Goal: Information Seeking & Learning: Learn about a topic

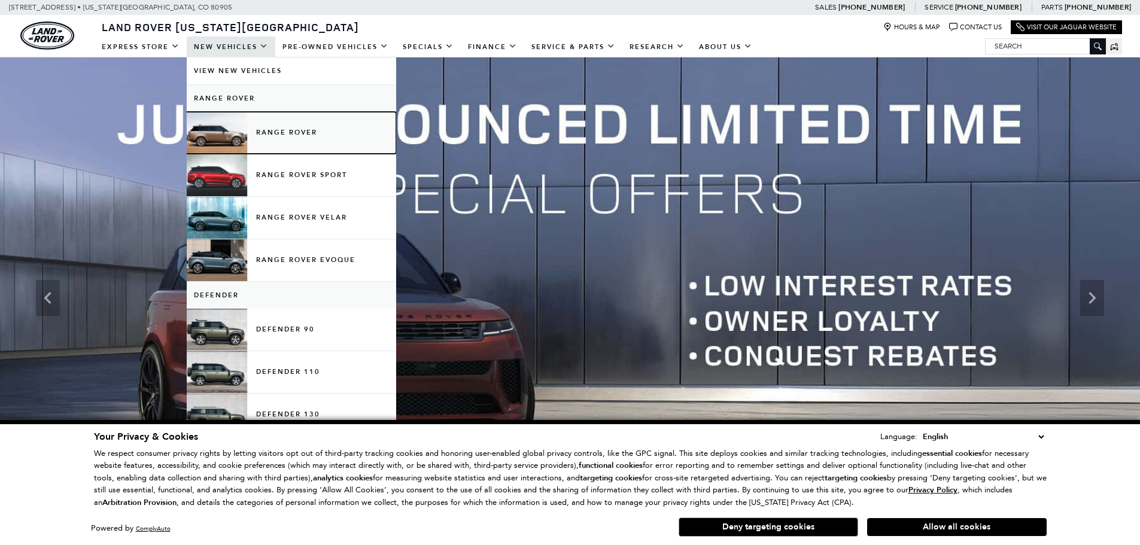
click at [280, 135] on link "Range Rover" at bounding box center [291, 133] width 209 height 42
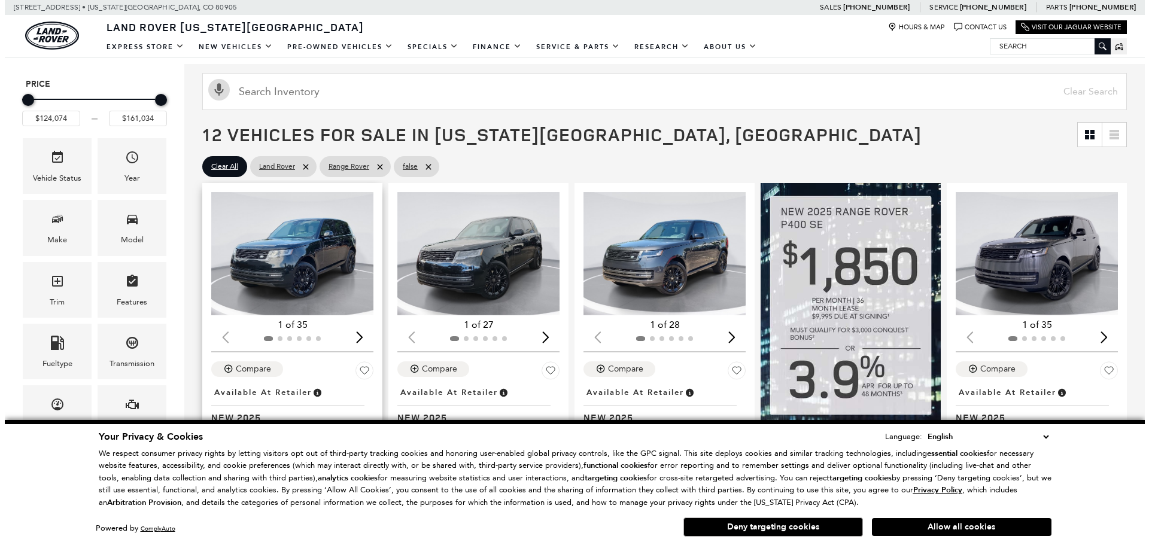
scroll to position [180, 0]
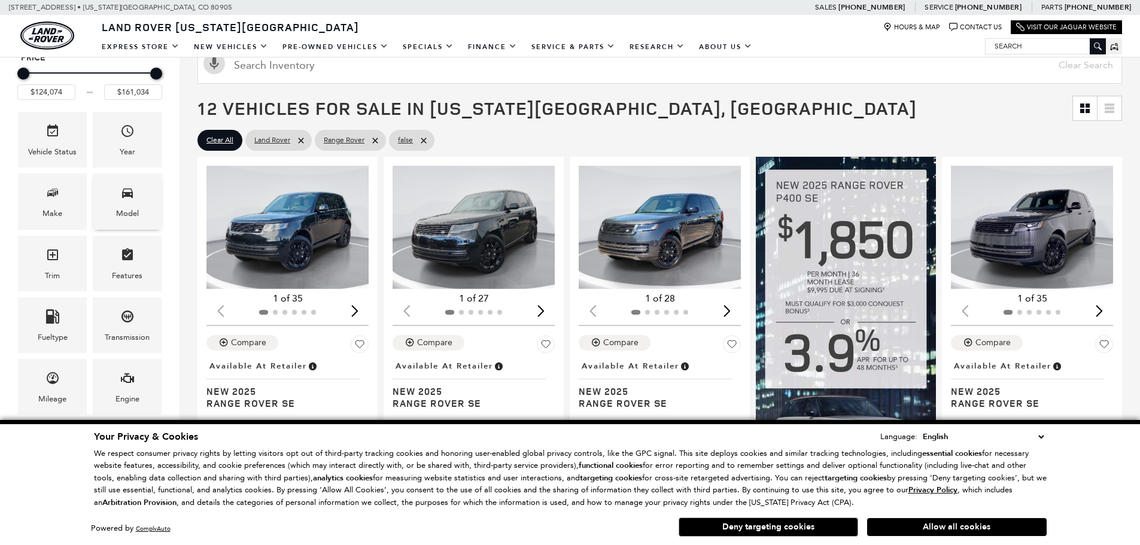
click at [121, 199] on icon "Model" at bounding box center [127, 192] width 14 height 14
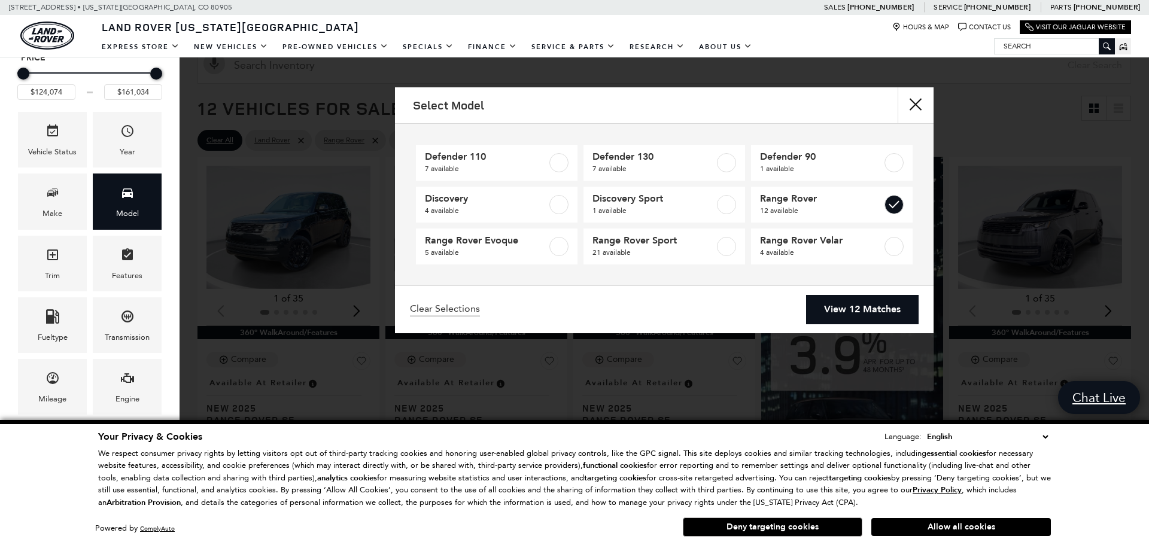
scroll to position [179, 0]
click at [856, 301] on link "View 12 Matches" at bounding box center [862, 309] width 112 height 29
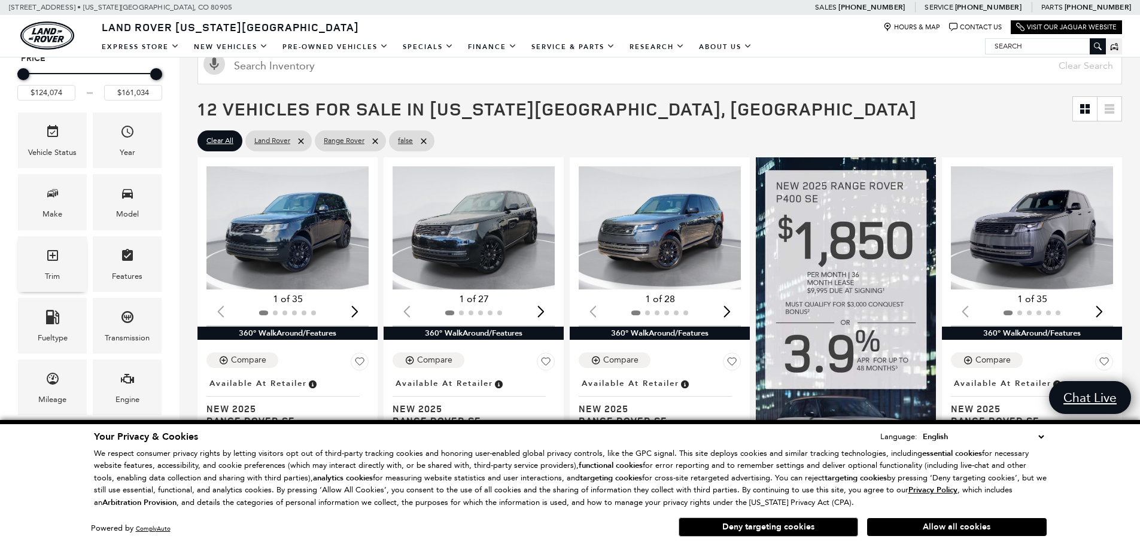
click at [58, 266] on span "Trim" at bounding box center [52, 257] width 14 height 25
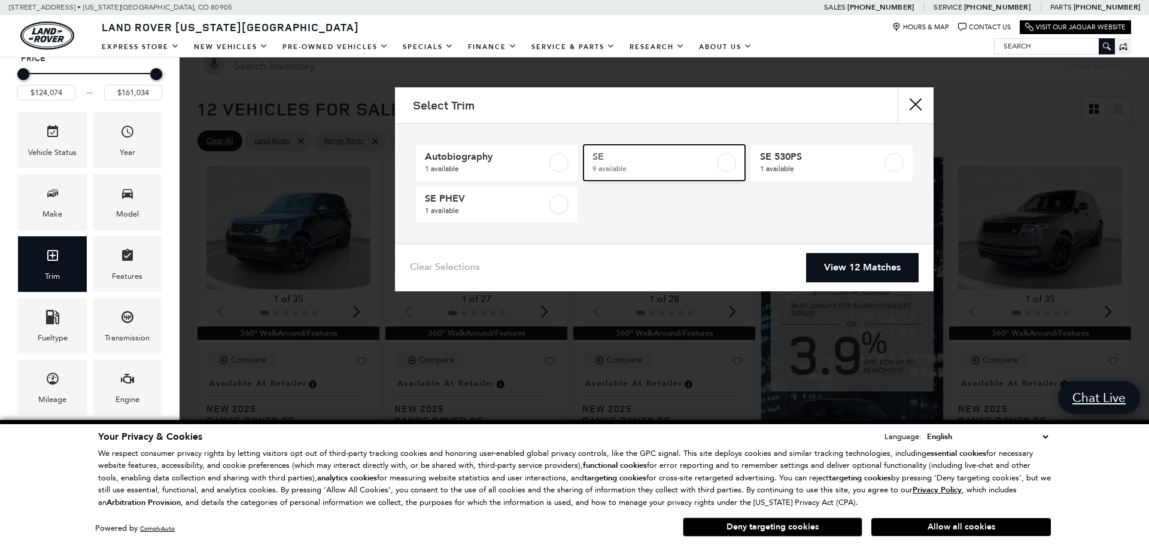
click at [729, 156] on label at bounding box center [726, 162] width 19 height 19
checkbox input "true"
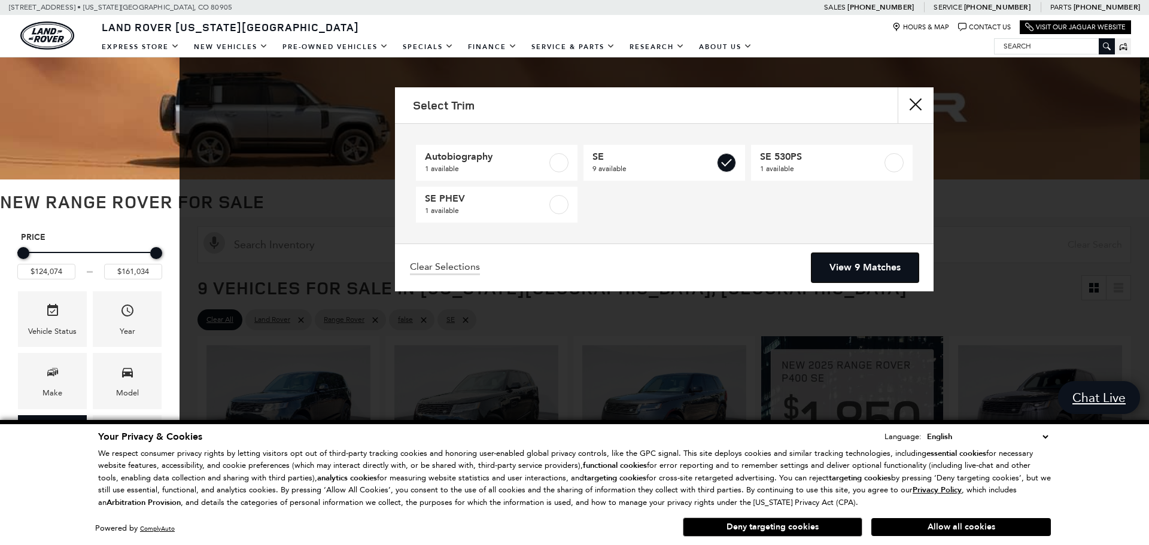
click at [854, 270] on link "View 9 Matches" at bounding box center [864, 267] width 107 height 29
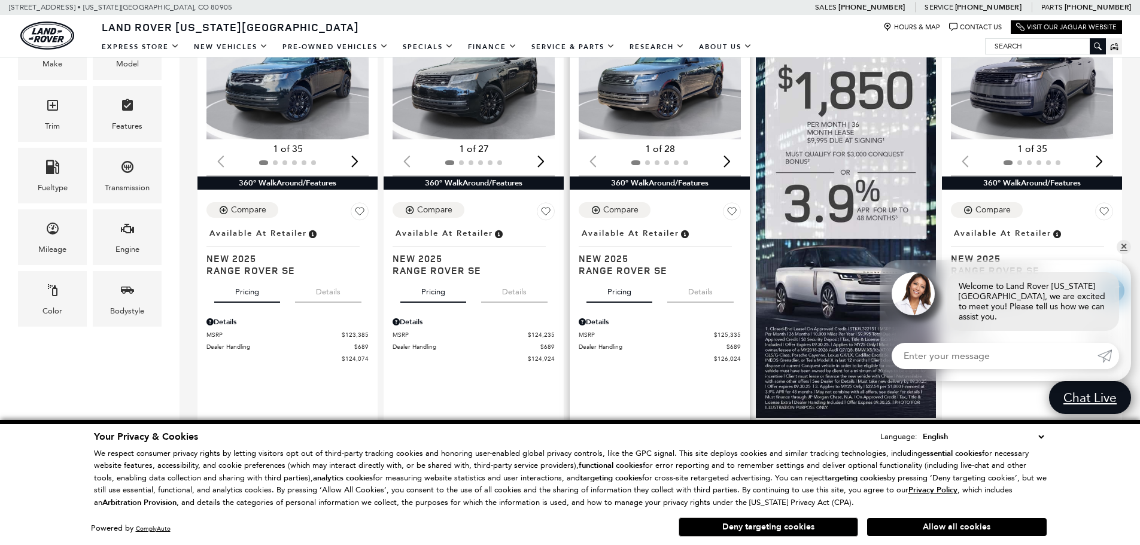
scroll to position [299, 0]
